Goal: Task Accomplishment & Management: Manage account settings

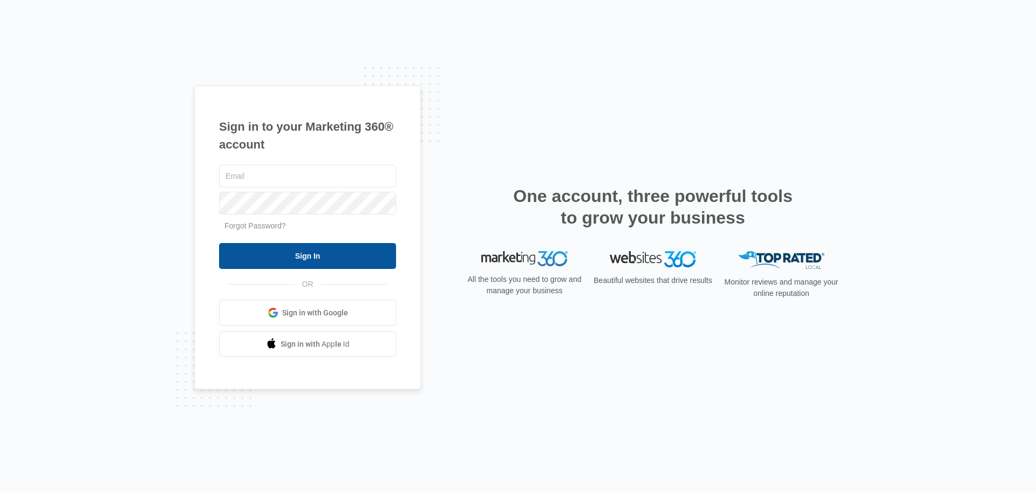
type input "jaredbchris@gmail.com"
click at [286, 257] on input "Sign In" at bounding box center [307, 256] width 177 height 26
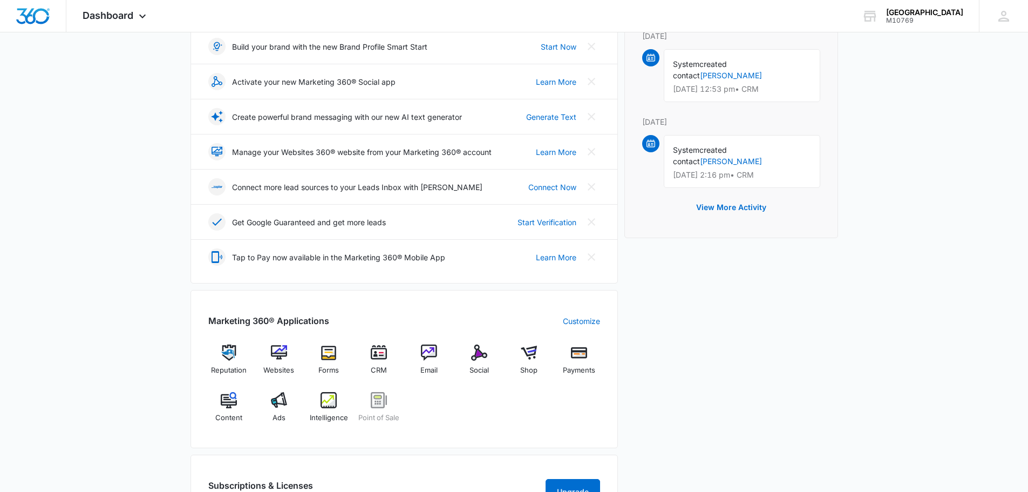
scroll to position [324, 0]
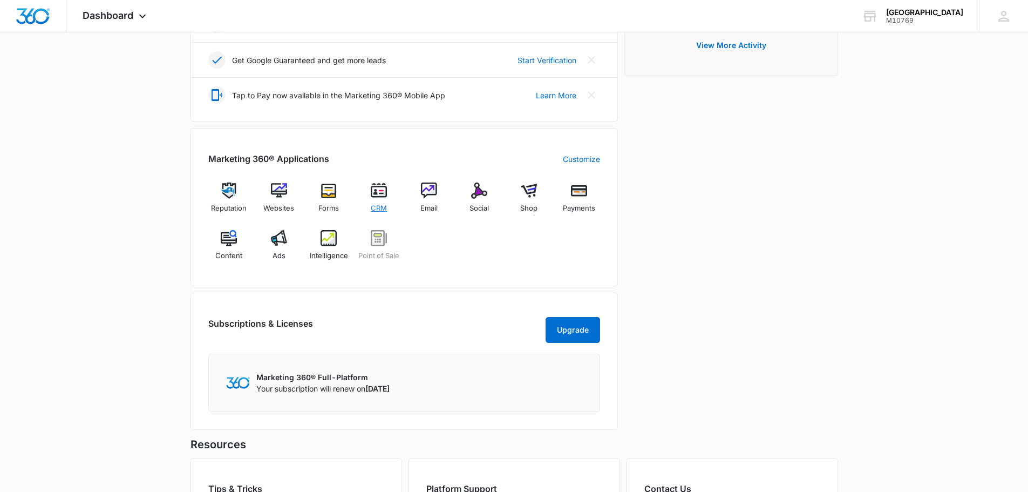
click at [364, 195] on div "CRM" at bounding box center [379, 201] width 42 height 38
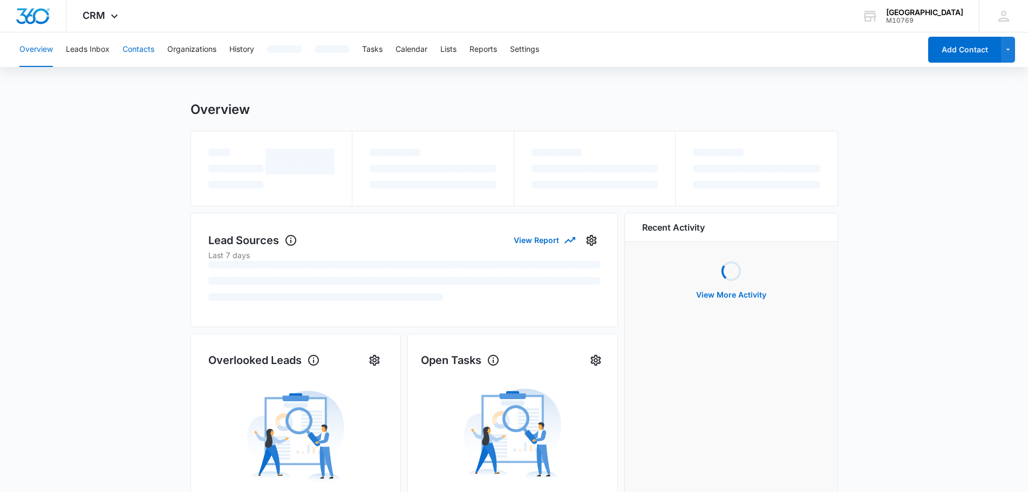
click at [137, 46] on button "Contacts" at bounding box center [139, 49] width 32 height 35
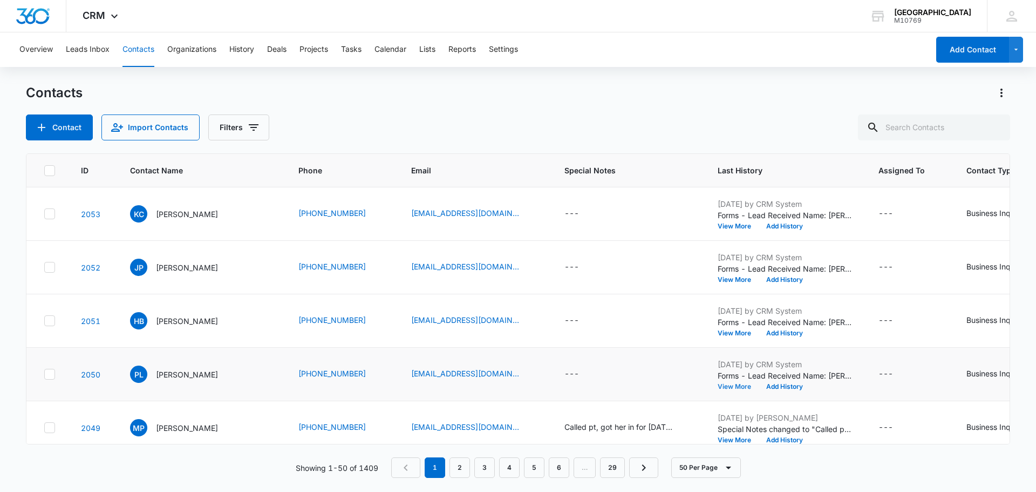
click at [735, 383] on button "View More" at bounding box center [738, 386] width 41 height 6
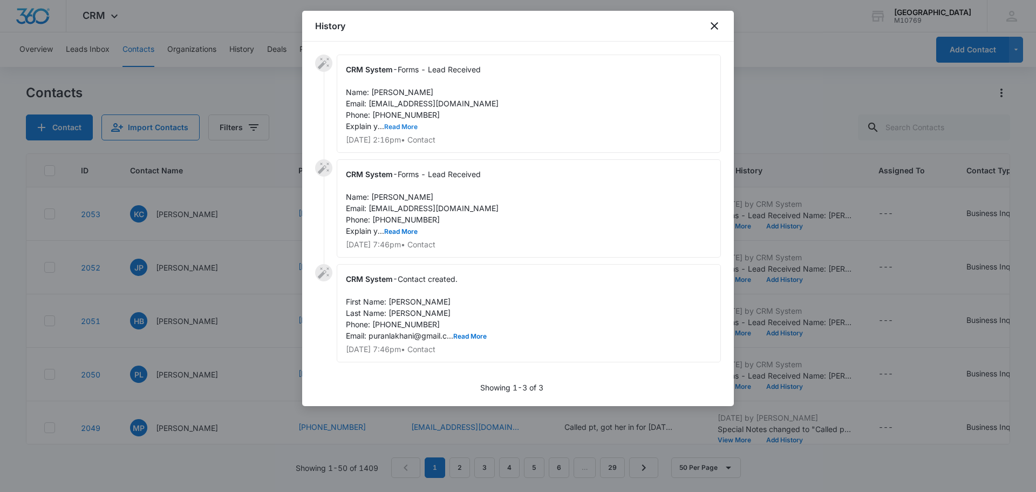
click at [404, 126] on button "Read More" at bounding box center [400, 127] width 33 height 6
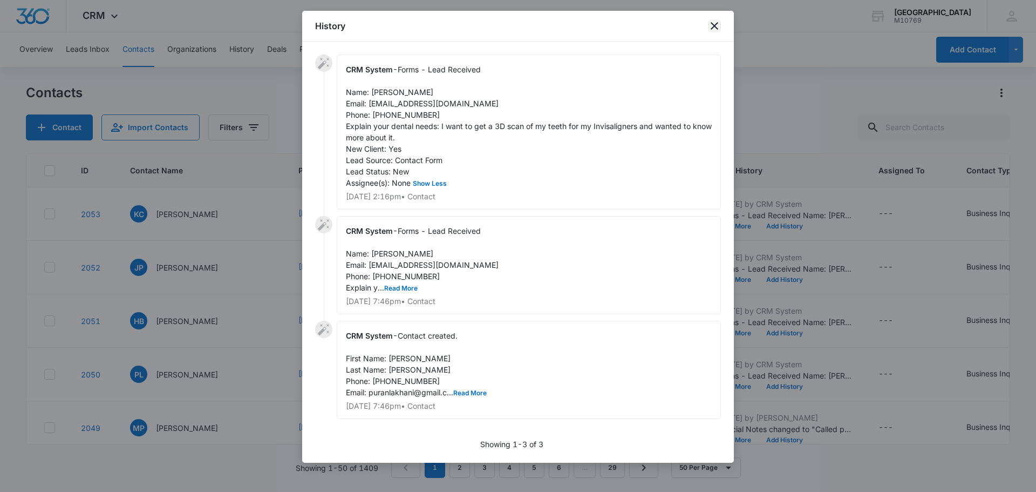
click at [719, 23] on icon "close" at bounding box center [714, 25] width 13 height 13
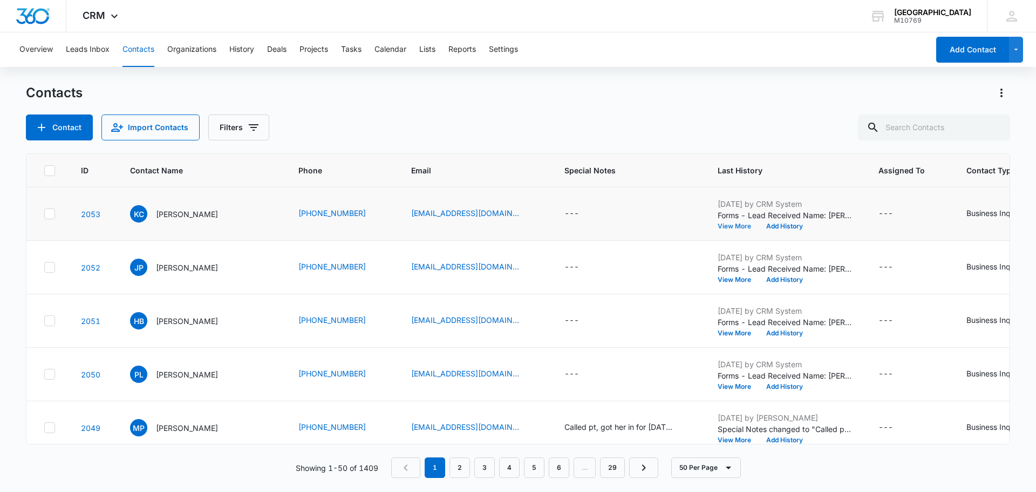
click at [719, 225] on button "View More" at bounding box center [738, 226] width 41 height 6
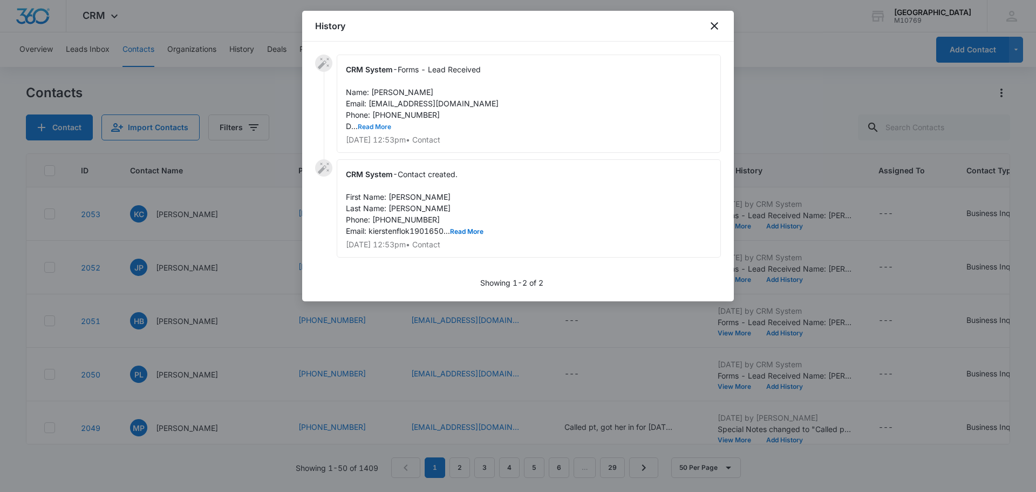
click at [374, 126] on button "Read More" at bounding box center [374, 127] width 33 height 6
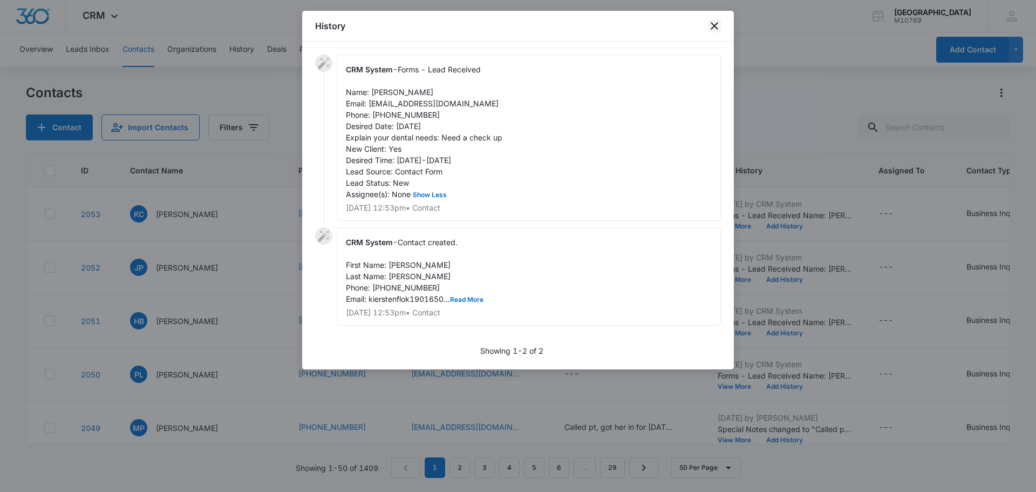
click at [711, 22] on icon "close" at bounding box center [714, 25] width 13 height 13
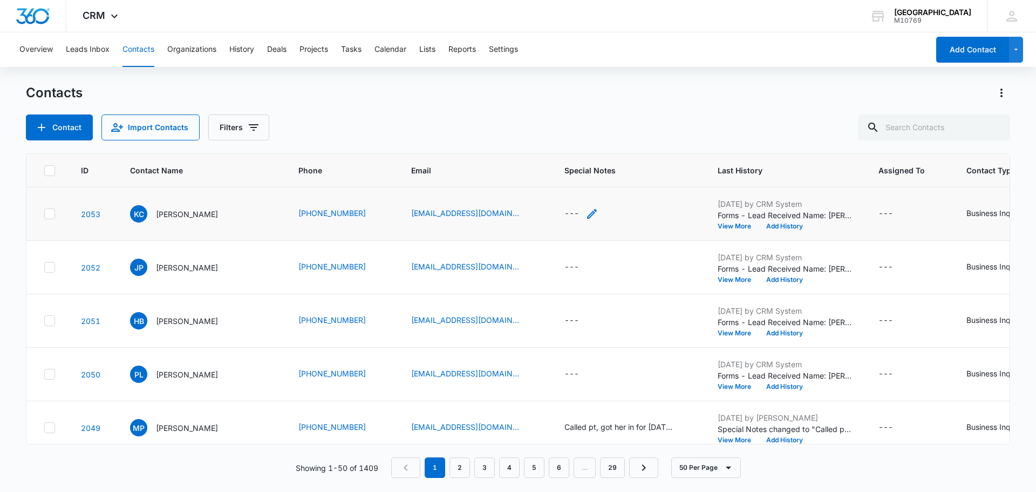
click at [565, 211] on div "---" at bounding box center [572, 213] width 15 height 13
click at [561, 140] on textarea "Special Notes" at bounding box center [582, 127] width 128 height 62
click at [588, 118] on textarea "Called pt" at bounding box center [582, 127] width 128 height 62
click at [588, 127] on textarea "Called pt" at bounding box center [582, 127] width 128 height 62
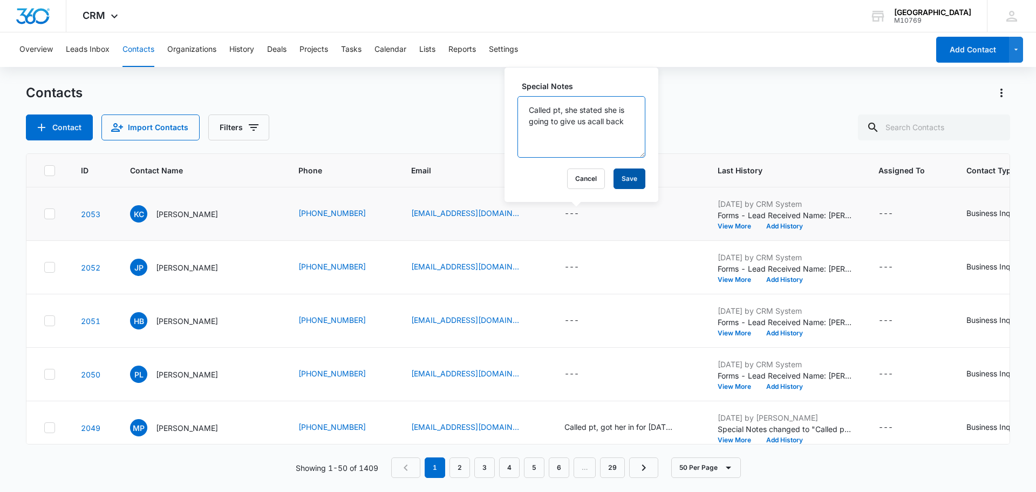
type textarea "Called pt, she stated she is going to give us acall back"
click at [625, 178] on button "Save" at bounding box center [630, 178] width 32 height 21
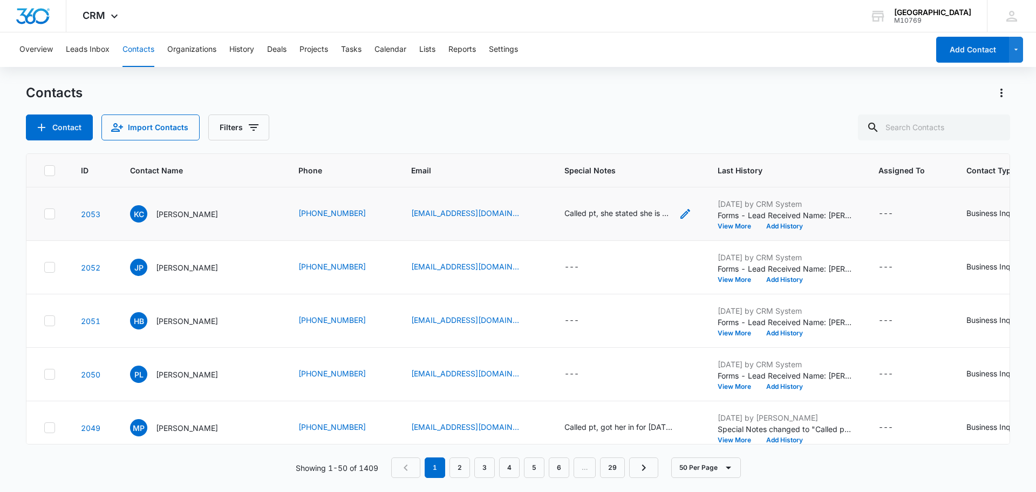
click at [682, 215] on icon "Special Notes - Called pt, she stated she is going to give us acall back - Sele…" at bounding box center [685, 213] width 13 height 13
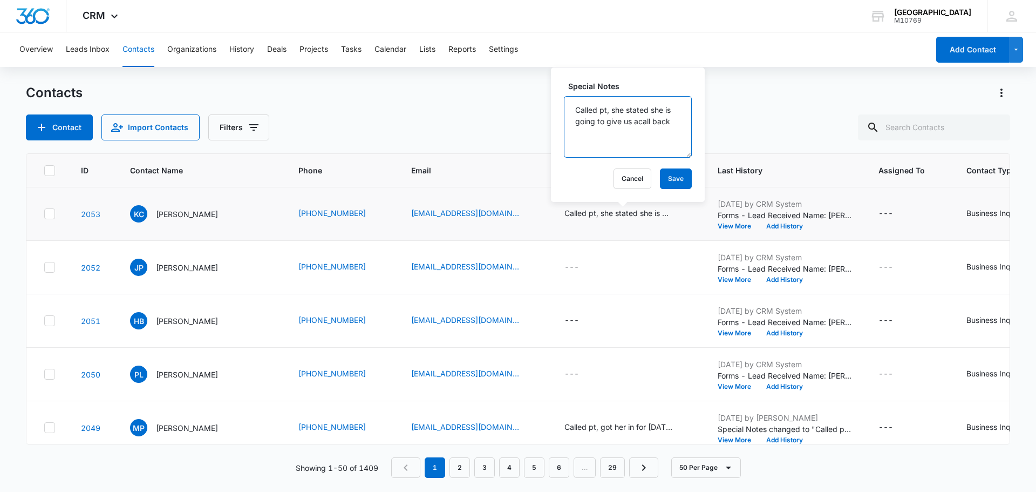
click at [629, 143] on textarea "Called pt, she stated she is going to give us acall back" at bounding box center [628, 127] width 128 height 62
click at [647, 121] on textarea "Called pt, she stated she is going to give us acall back" at bounding box center [628, 127] width 128 height 62
click at [594, 137] on textarea "Called pt, she stated she is going to give us a call back" at bounding box center [628, 127] width 128 height 62
type textarea "Called pt, she stated she is going to give us a call back."
click at [662, 170] on button "Save" at bounding box center [676, 178] width 32 height 21
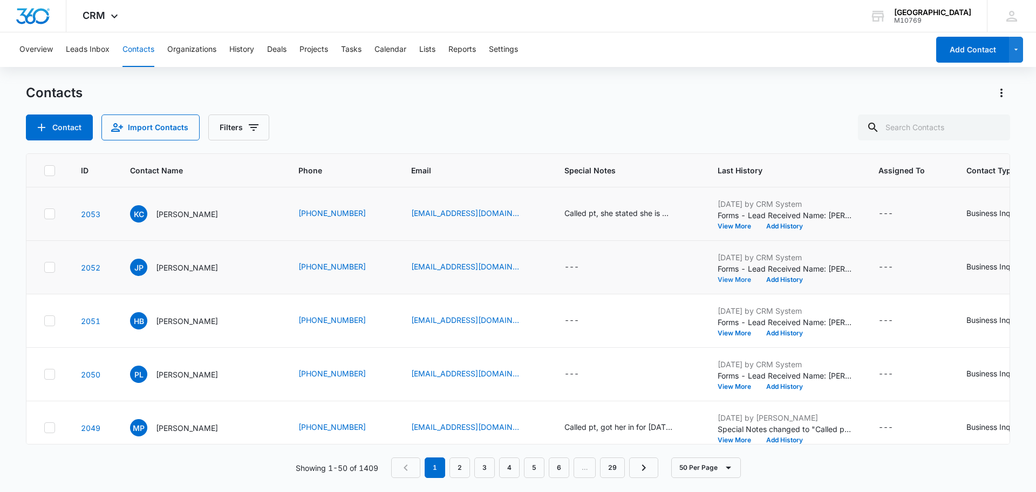
click at [718, 279] on button "View More" at bounding box center [738, 279] width 41 height 6
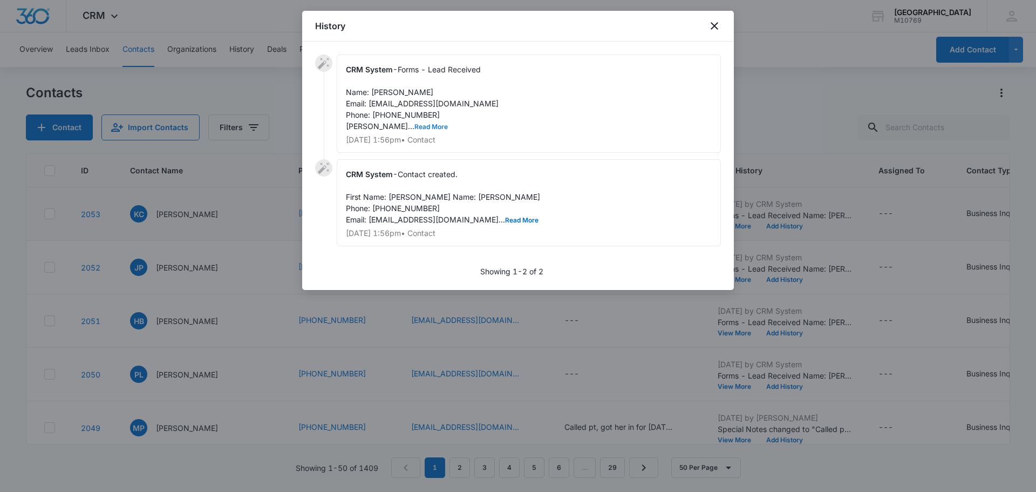
click at [415, 127] on button "Read More" at bounding box center [431, 127] width 33 height 6
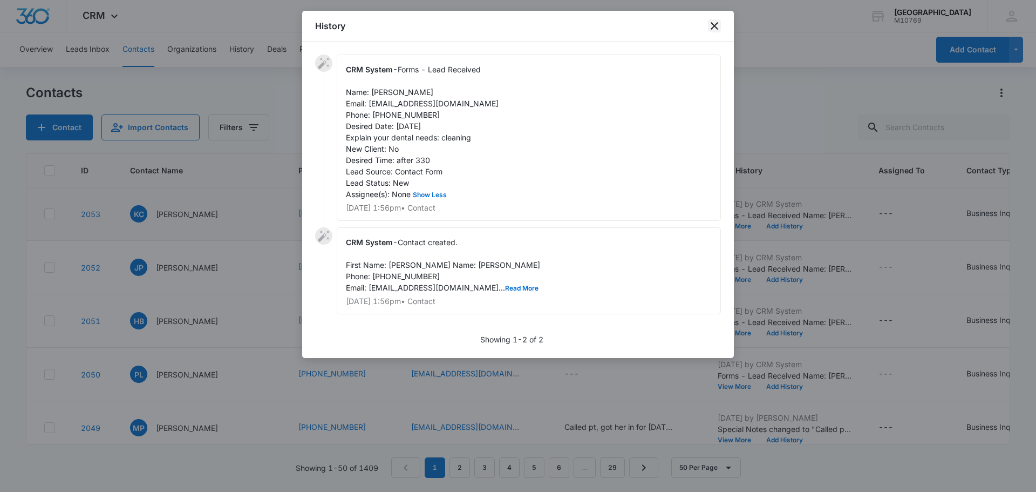
click at [718, 22] on icon "close" at bounding box center [714, 25] width 13 height 13
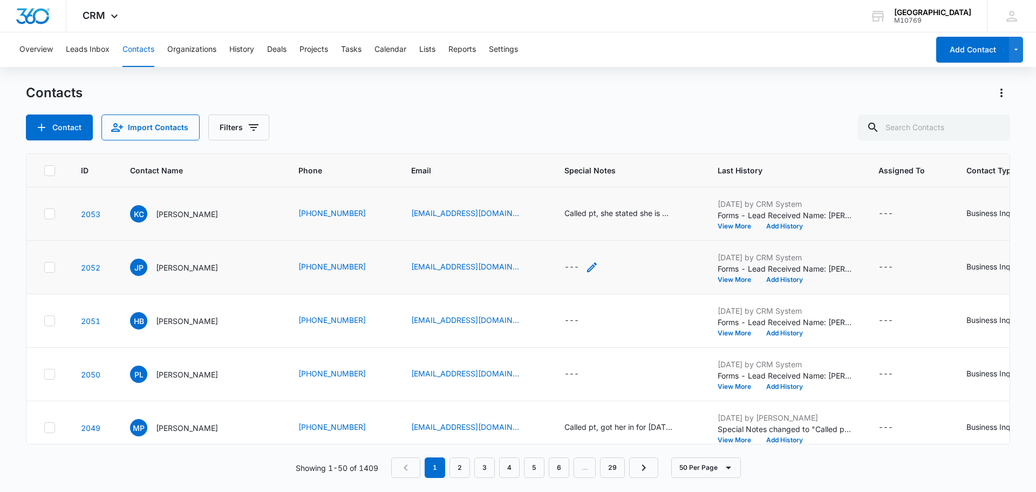
click at [572, 265] on div "---" at bounding box center [572, 267] width 15 height 13
click at [578, 178] on textarea "Special Notes" at bounding box center [582, 181] width 128 height 62
type textarea "Called pt, no answer I was able to leave a VM."
click at [632, 229] on button "Save" at bounding box center [630, 232] width 32 height 21
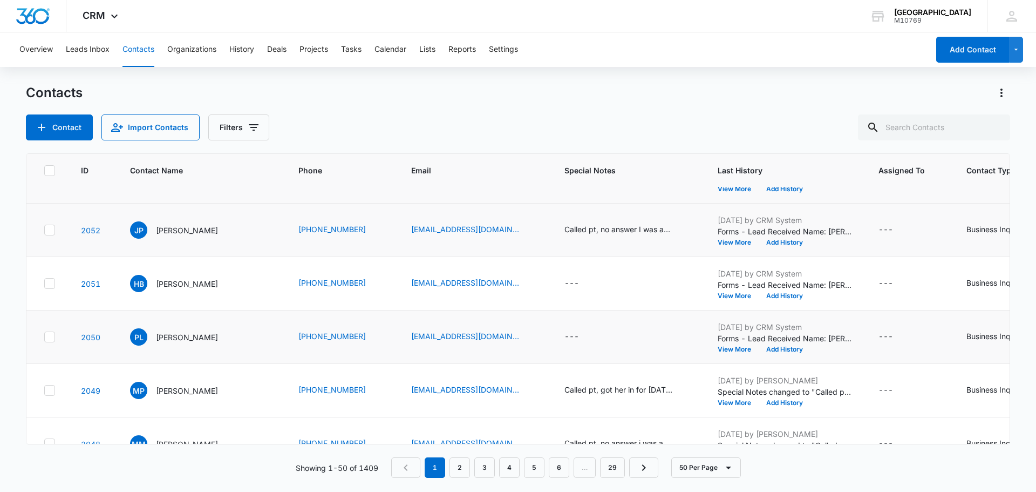
scroll to position [54, 0]
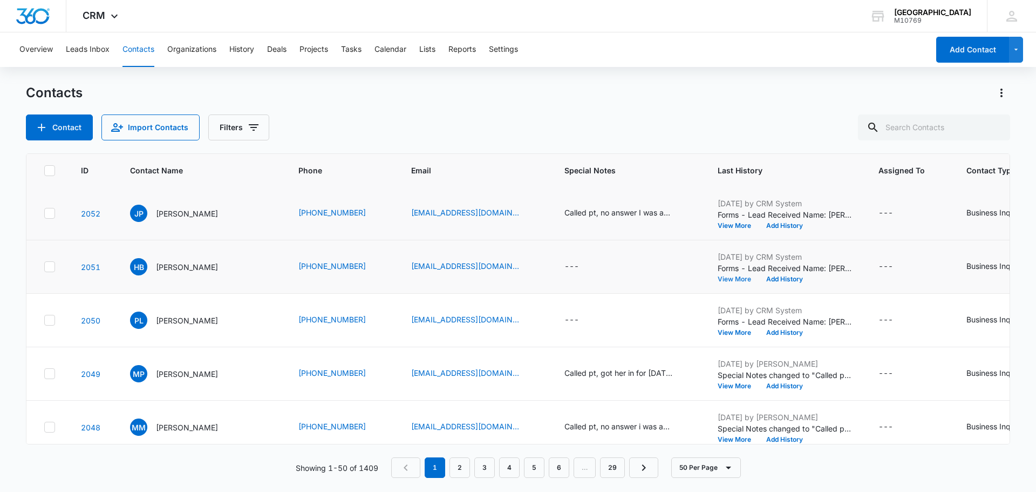
click at [736, 279] on button "View More" at bounding box center [738, 279] width 41 height 6
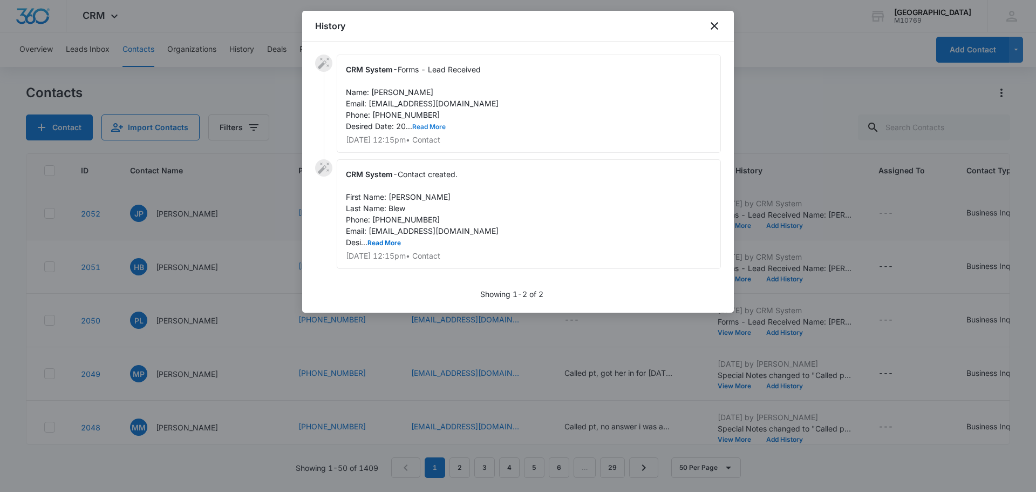
click at [425, 130] on button "Read More" at bounding box center [428, 127] width 33 height 6
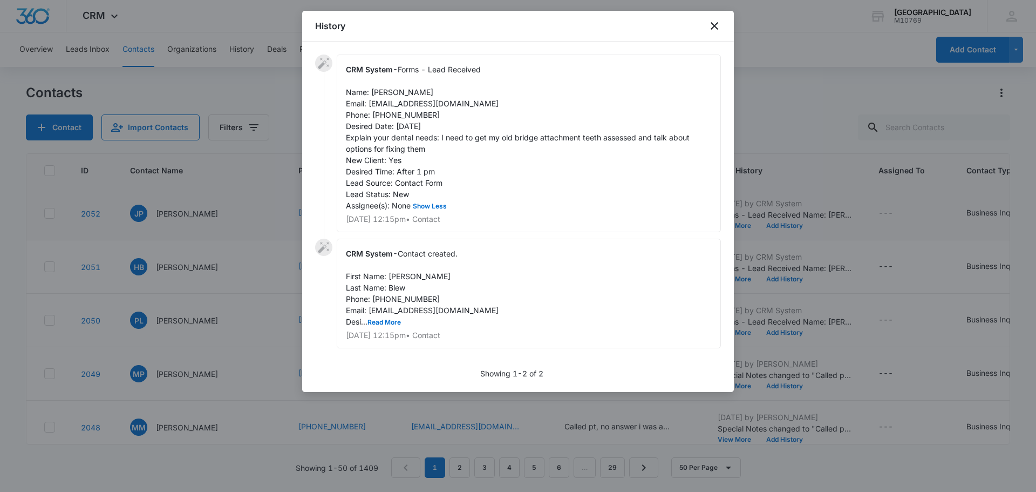
click at [722, 25] on div "History" at bounding box center [518, 26] width 432 height 31
click at [720, 25] on icon "close" at bounding box center [714, 25] width 13 height 13
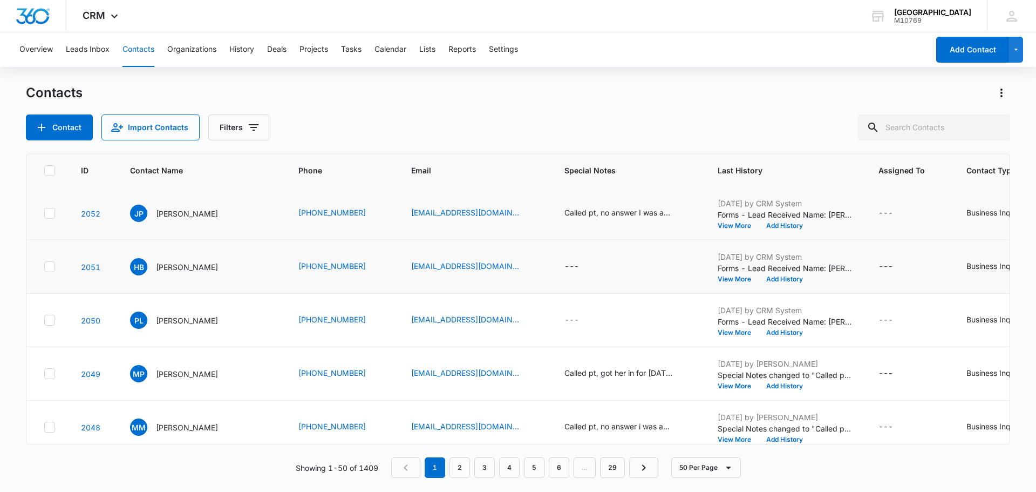
click at [730, 272] on p "Forms - Lead Received Name: [PERSON_NAME] Email: [EMAIL_ADDRESS][DOMAIN_NAME] P…" at bounding box center [785, 267] width 135 height 11
click at [729, 281] on button "View More" at bounding box center [738, 279] width 41 height 6
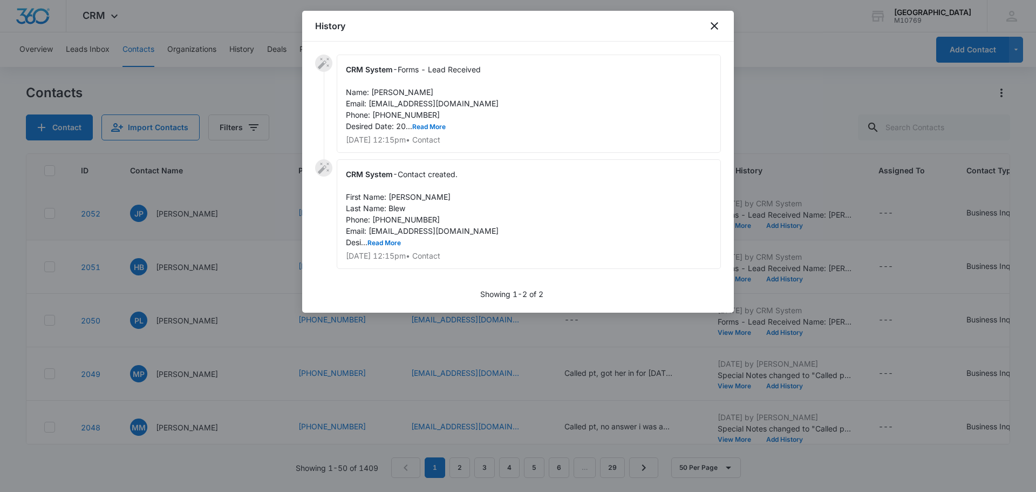
click at [423, 121] on span "Forms - Lead Received Name: [PERSON_NAME] Email: [EMAIL_ADDRESS][DOMAIN_NAME] P…" at bounding box center [422, 98] width 153 height 66
click at [422, 128] on button "Read More" at bounding box center [428, 127] width 33 height 6
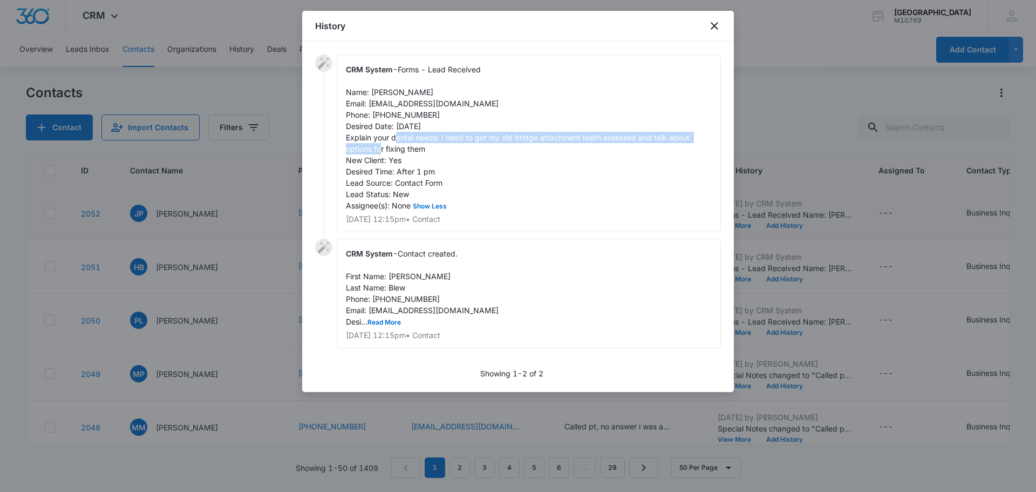
drag, startPoint x: 442, startPoint y: 138, endPoint x: 639, endPoint y: 151, distance: 197.5
click at [639, 151] on div "CRM System - Forms - Lead Received Name: [PERSON_NAME] Email: [EMAIL_ADDRESS][D…" at bounding box center [529, 144] width 384 height 178
copy span "I need to get my old bridge attachment teeth assessed and talk about options fo…"
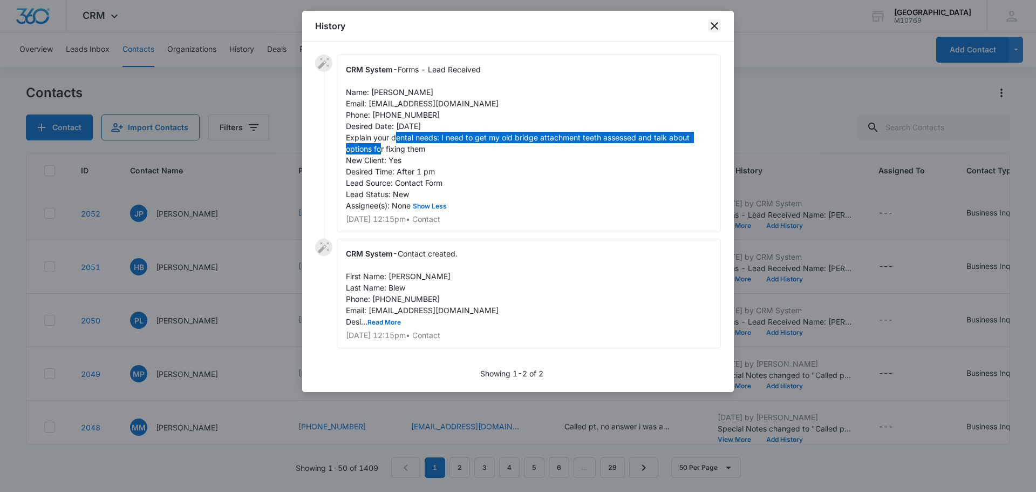
click at [715, 32] on icon "close" at bounding box center [714, 25] width 13 height 13
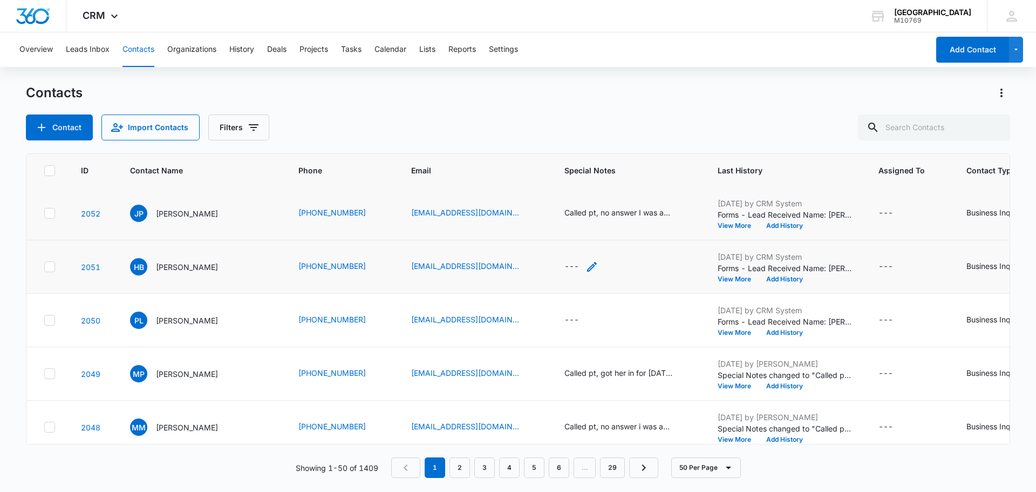
drag, startPoint x: 567, startPoint y: 273, endPoint x: 572, endPoint y: 264, distance: 10.2
click at [568, 268] on div "---" at bounding box center [572, 266] width 15 height 13
click at [571, 184] on textarea "Special Notes" at bounding box center [582, 180] width 128 height 62
type textarea "Called pt got her in for [DATE]"
click at [620, 228] on button "Save" at bounding box center [630, 231] width 32 height 21
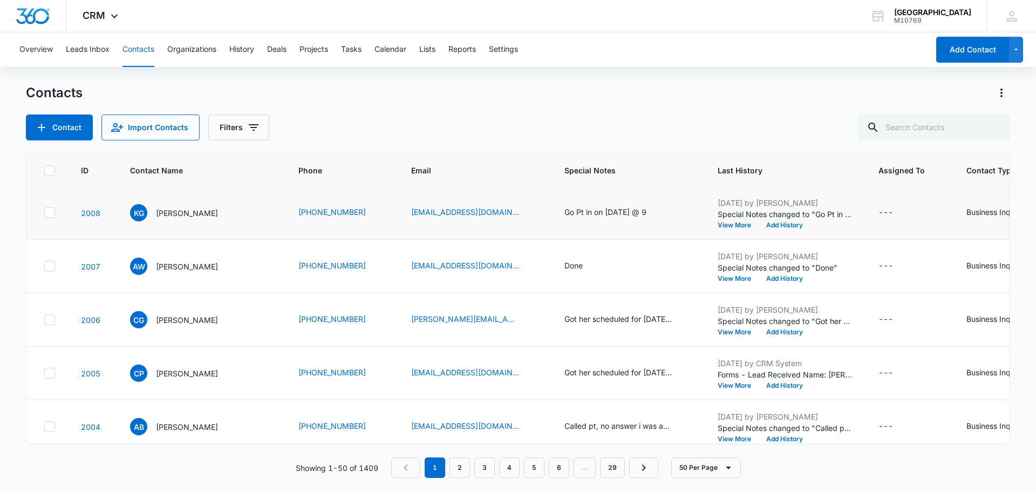
scroll to position [2423, 0]
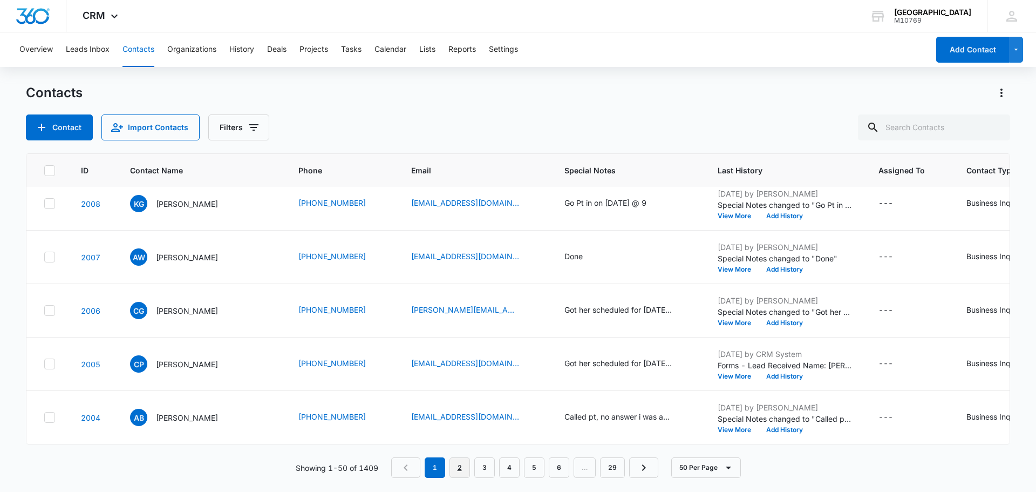
drag, startPoint x: 462, startPoint y: 473, endPoint x: 677, endPoint y: 403, distance: 226.5
click at [462, 473] on link "2" at bounding box center [460, 467] width 21 height 21
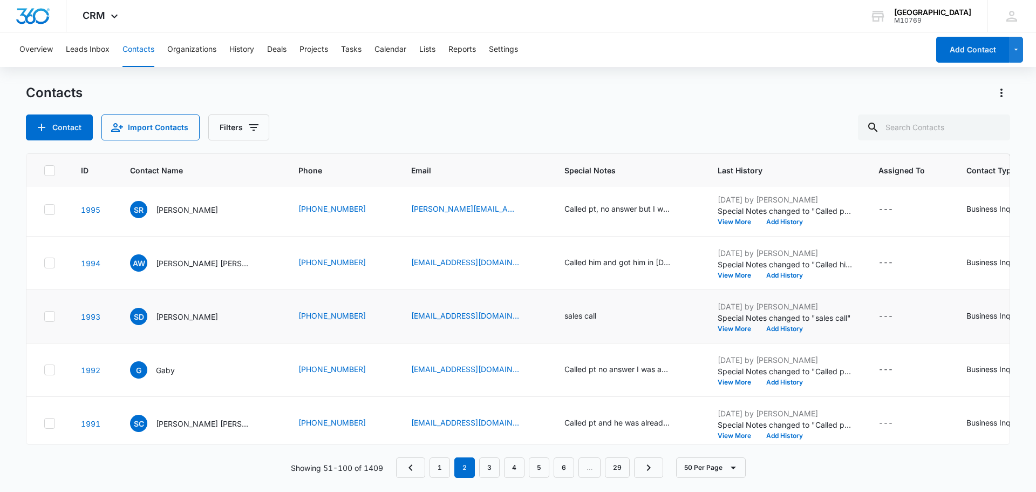
scroll to position [324, 0]
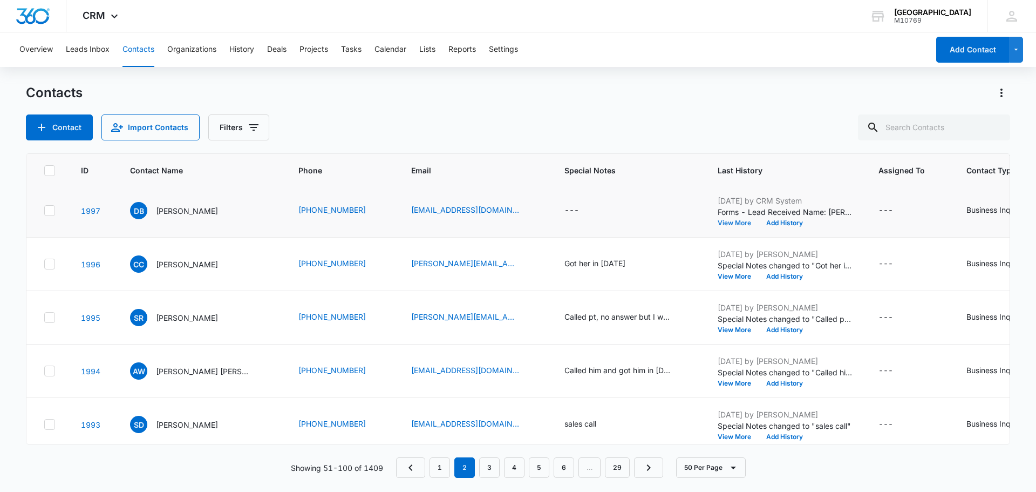
click at [737, 221] on button "View More" at bounding box center [738, 223] width 41 height 6
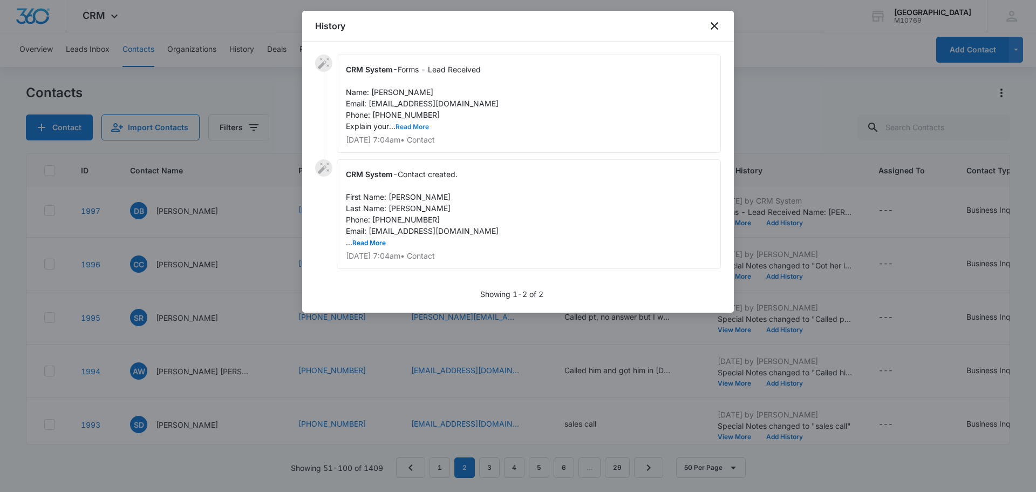
click at [422, 127] on button "Read More" at bounding box center [412, 127] width 33 height 6
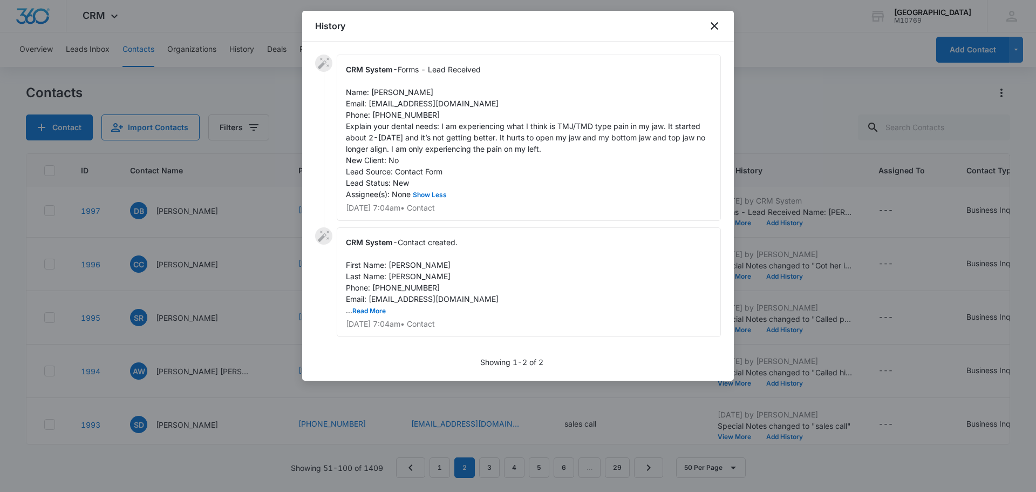
click at [723, 20] on div "History" at bounding box center [518, 26] width 432 height 31
click at [720, 24] on icon "close" at bounding box center [714, 25] width 13 height 13
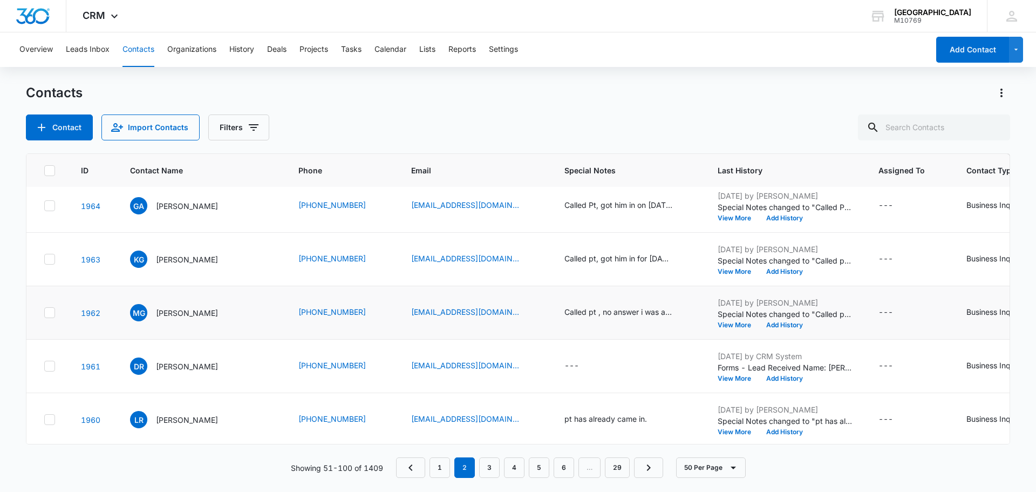
scroll to position [2153, 0]
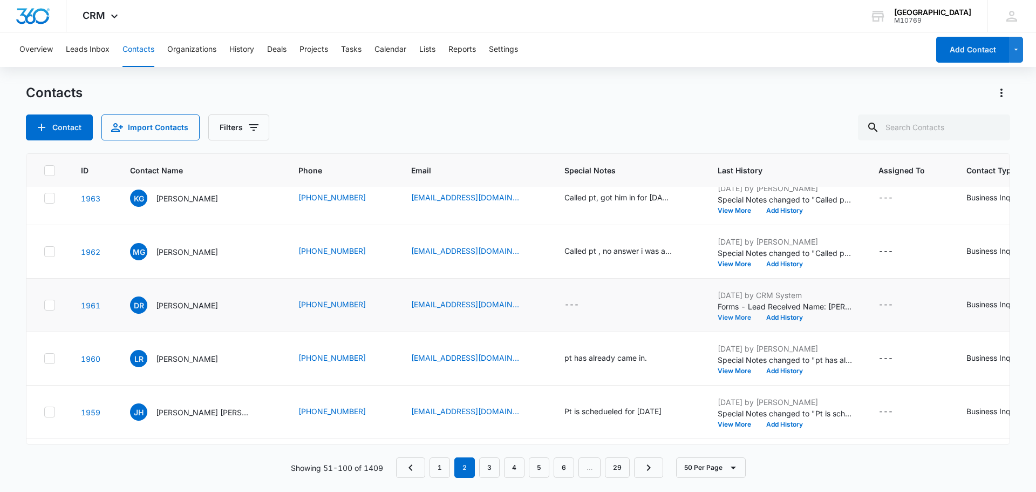
click at [731, 314] on button "View More" at bounding box center [738, 317] width 41 height 6
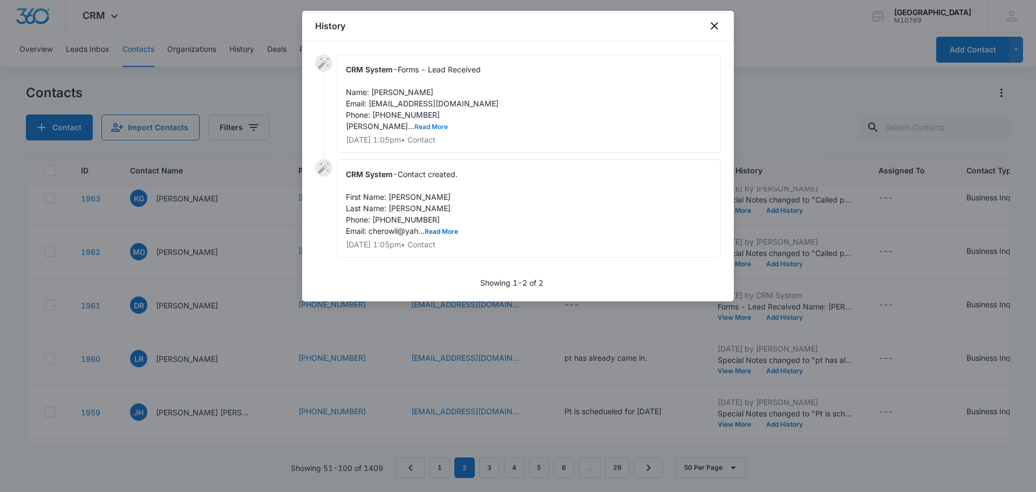
click at [415, 127] on button "Read More" at bounding box center [431, 127] width 33 height 6
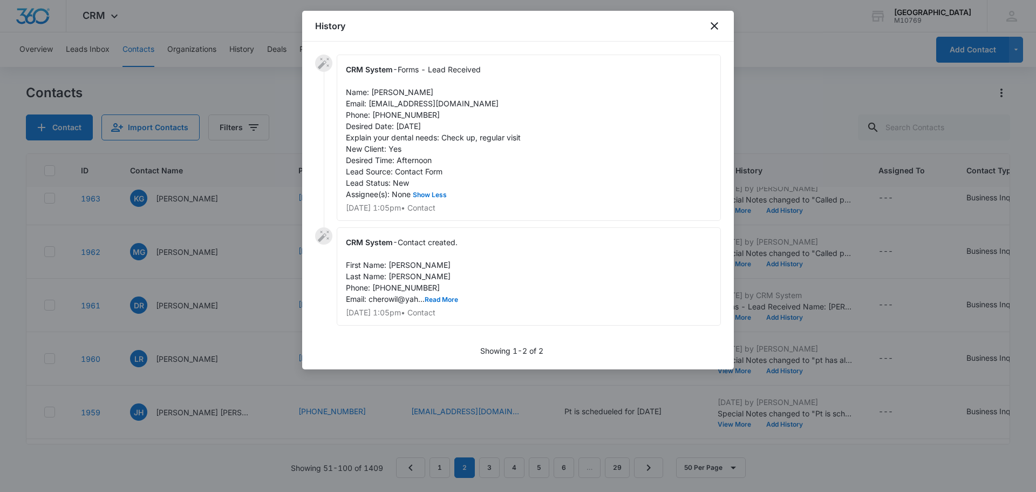
click at [704, 30] on div "History" at bounding box center [518, 26] width 432 height 31
click at [707, 32] on div "History" at bounding box center [518, 26] width 432 height 31
click at [715, 27] on icon "close" at bounding box center [715, 26] width 8 height 8
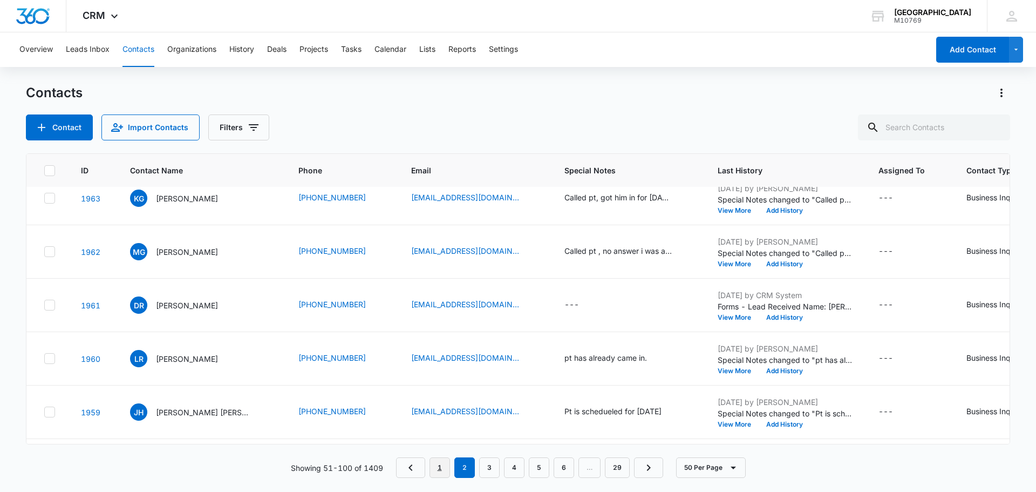
click at [441, 467] on link "1" at bounding box center [440, 467] width 21 height 21
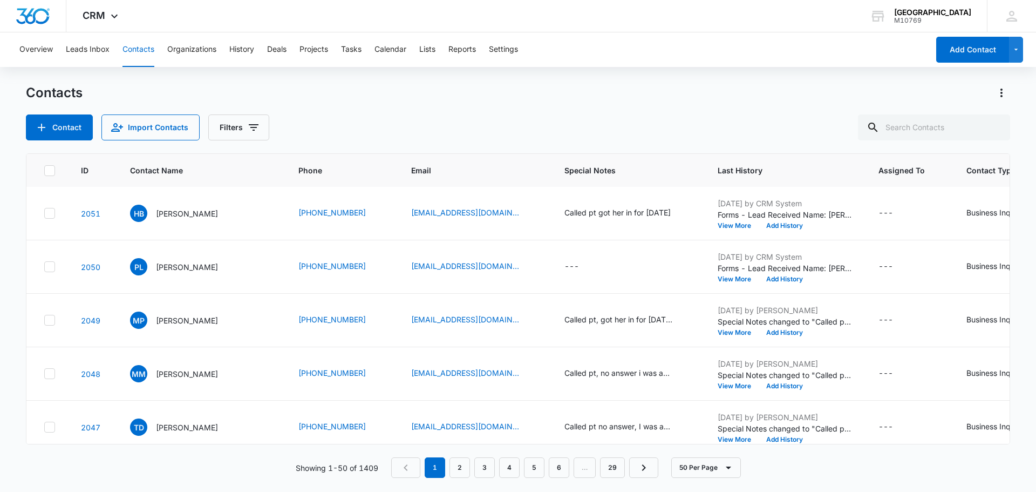
scroll to position [108, 0]
click at [723, 279] on button "View More" at bounding box center [738, 278] width 41 height 6
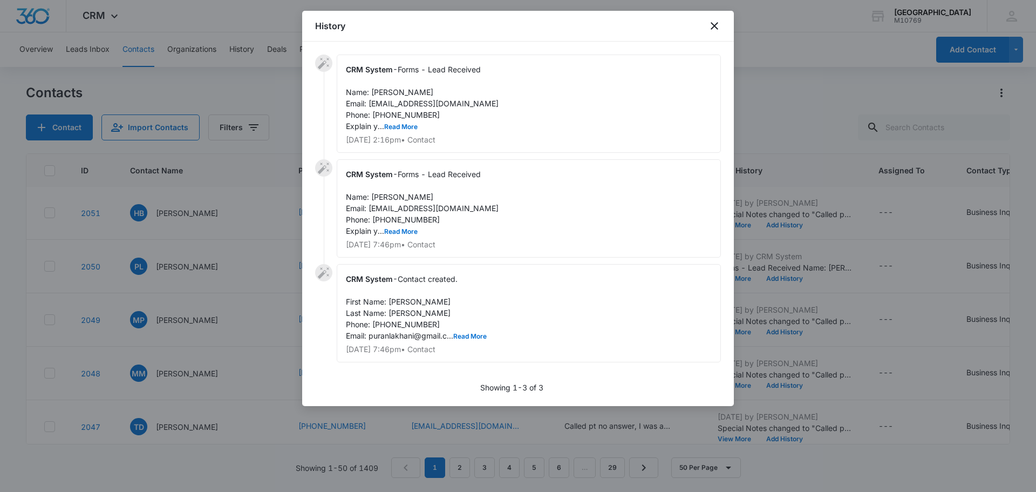
click at [398, 121] on span "Forms - Lead Received Name: [PERSON_NAME] Email: [EMAIL_ADDRESS][DOMAIN_NAME] P…" at bounding box center [422, 98] width 153 height 66
click at [396, 125] on button "Read More" at bounding box center [400, 127] width 33 height 6
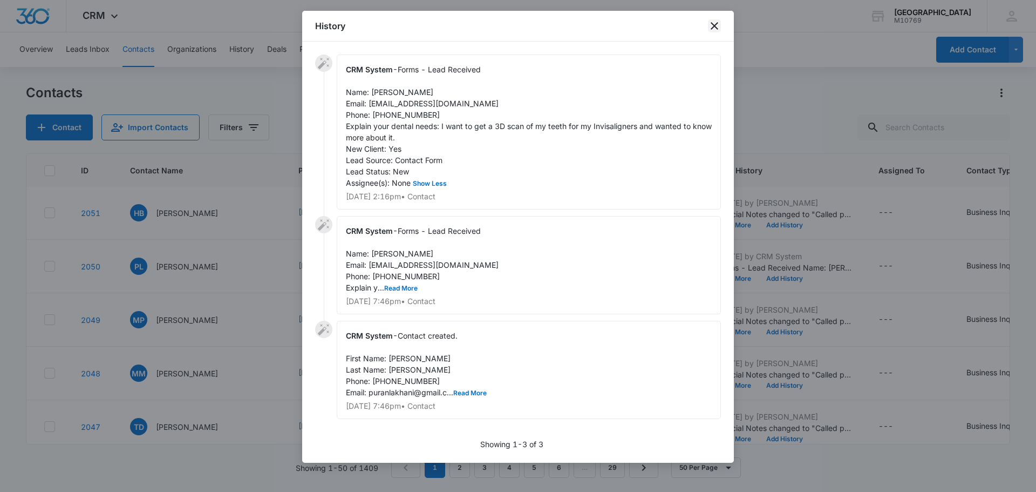
click at [711, 21] on icon "close" at bounding box center [714, 25] width 13 height 13
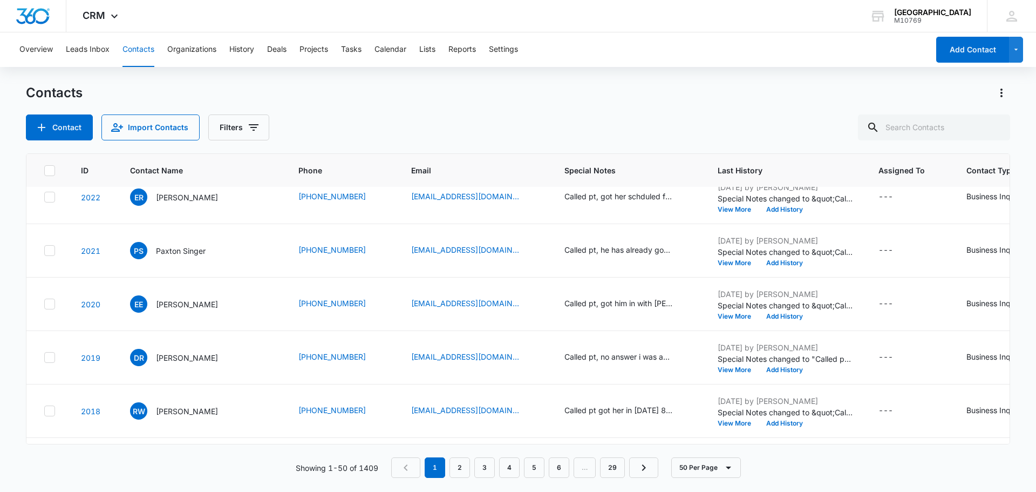
scroll to position [1835, 0]
